Goal: Transaction & Acquisition: Purchase product/service

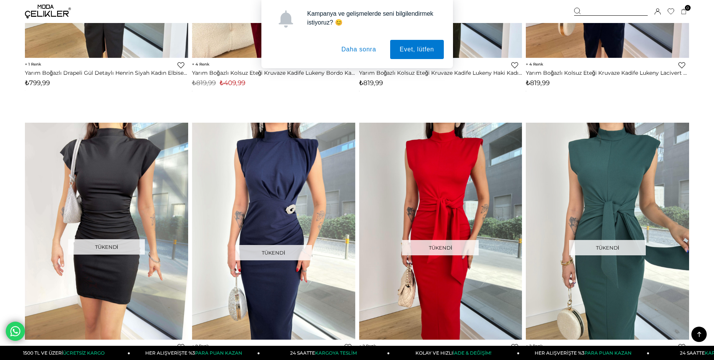
scroll to position [805, 0]
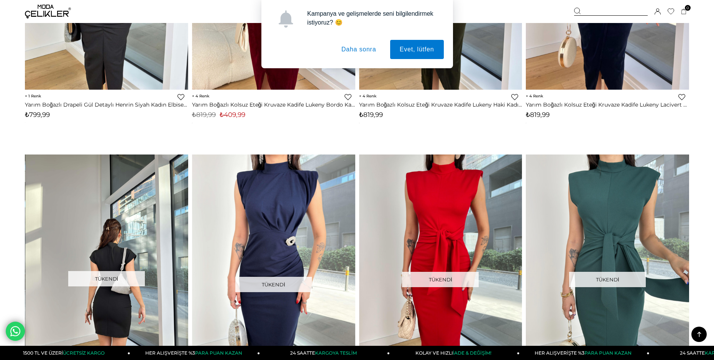
click at [137, 220] on img at bounding box center [106, 262] width 163 height 217
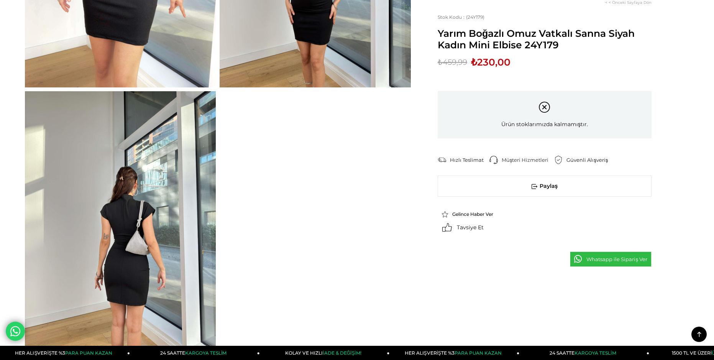
scroll to position [230, 0]
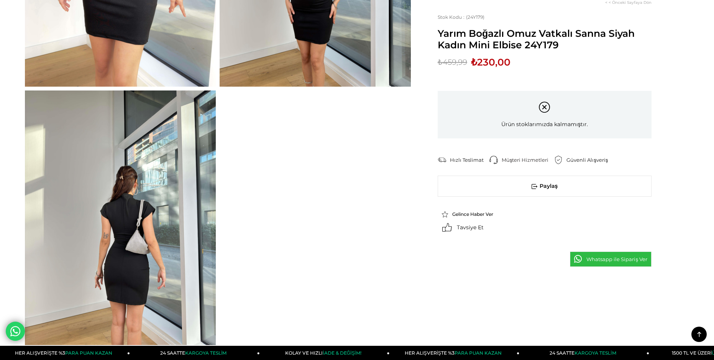
click at [152, 208] on img at bounding box center [120, 217] width 191 height 254
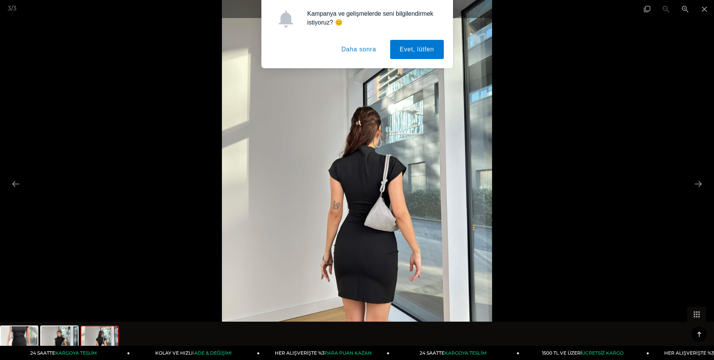
click at [364, 49] on button "Daha sonra" at bounding box center [359, 49] width 54 height 19
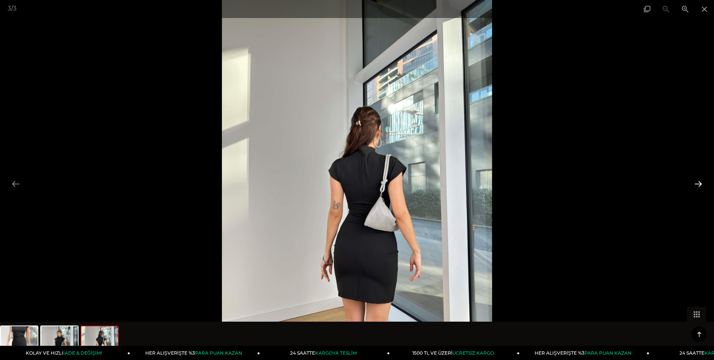
click at [695, 183] on button at bounding box center [698, 183] width 16 height 15
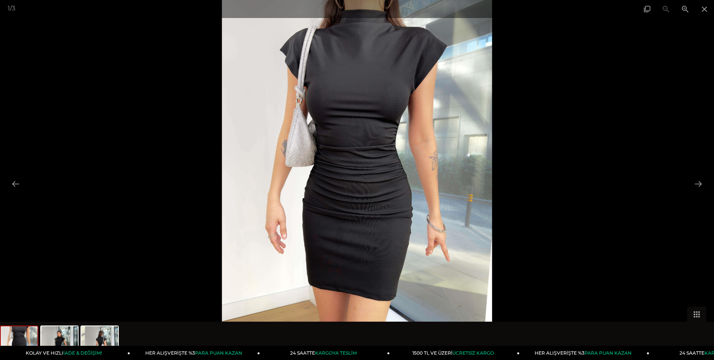
scroll to position [0, 0]
click at [697, 184] on button at bounding box center [698, 183] width 16 height 15
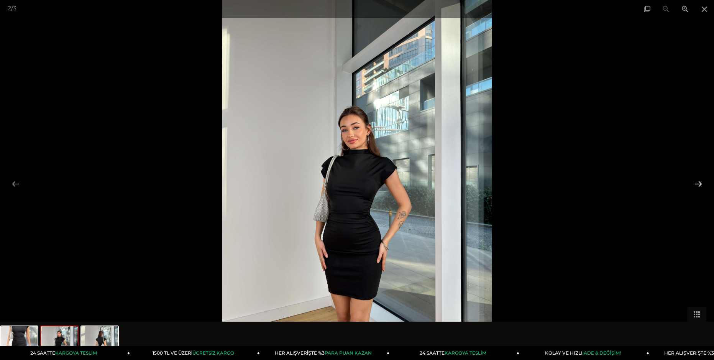
click at [693, 181] on button at bounding box center [698, 183] width 16 height 15
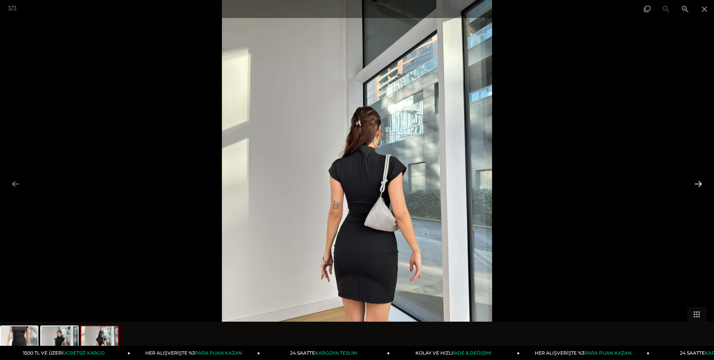
click at [693, 181] on button at bounding box center [698, 183] width 16 height 15
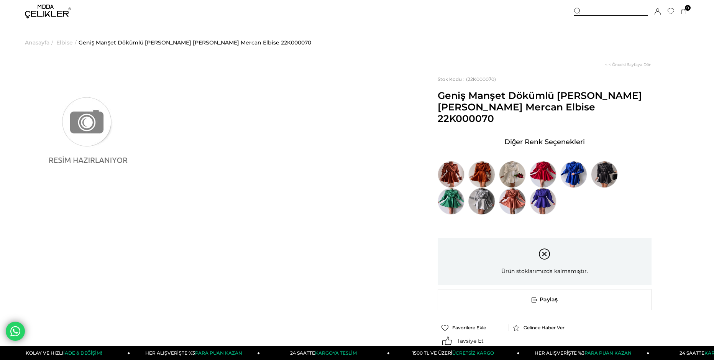
click at [479, 188] on img at bounding box center [481, 201] width 27 height 27
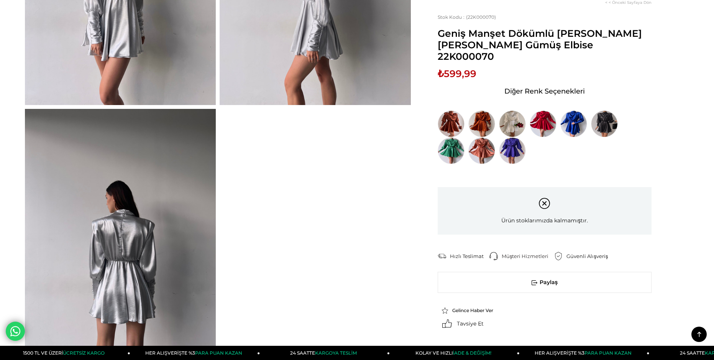
scroll to position [651, 0]
